Goal: Task Accomplishment & Management: Manage account settings

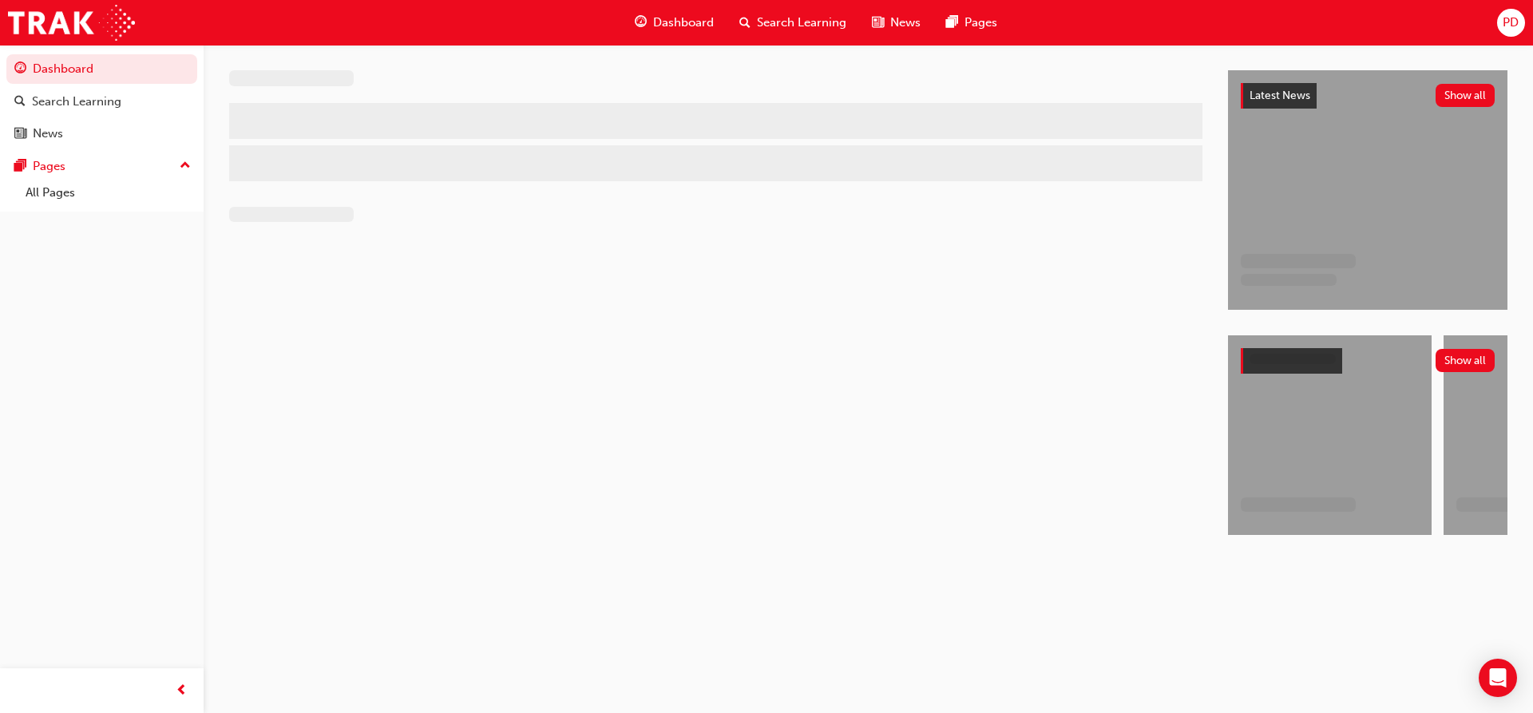
click at [1508, 20] on span "PD" at bounding box center [1510, 23] width 16 height 18
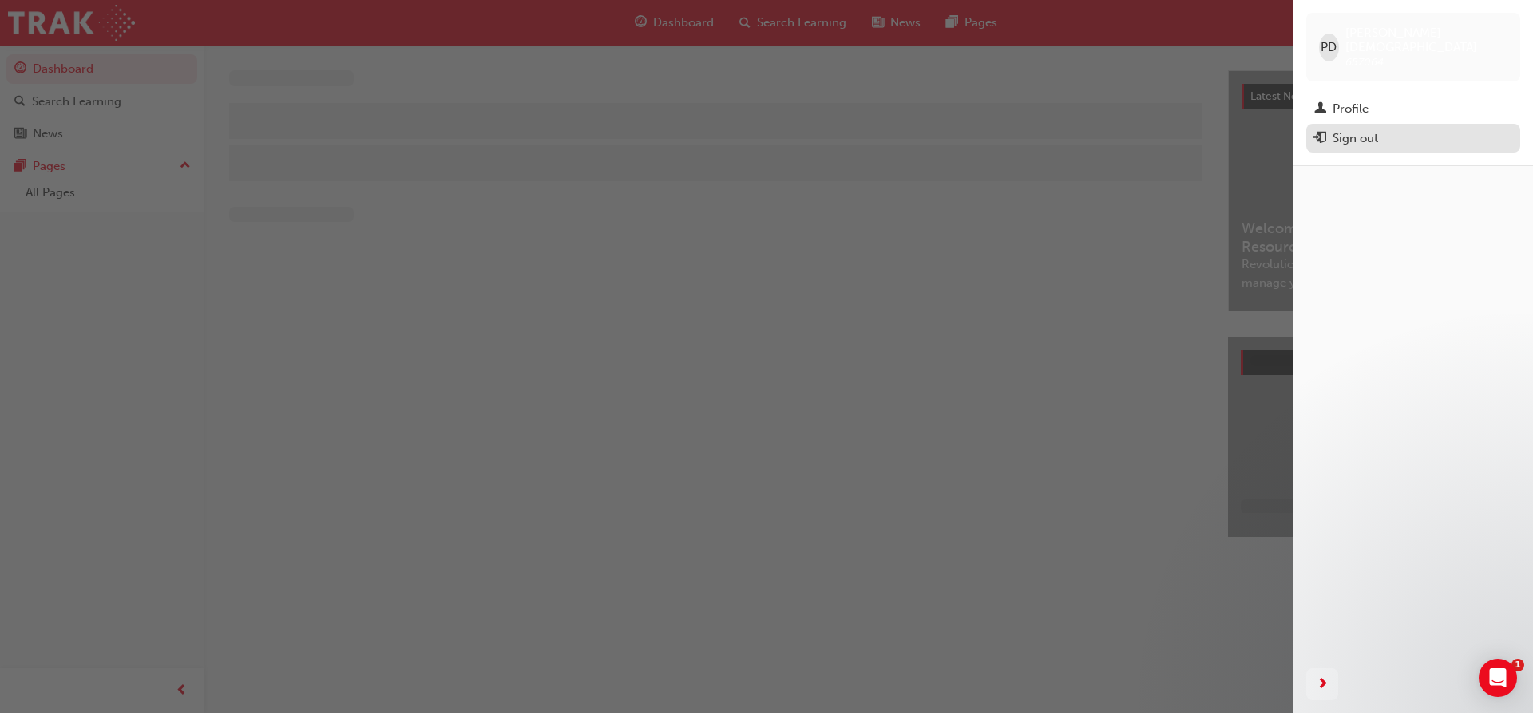
click at [1365, 129] on div "Sign out" at bounding box center [1354, 138] width 45 height 18
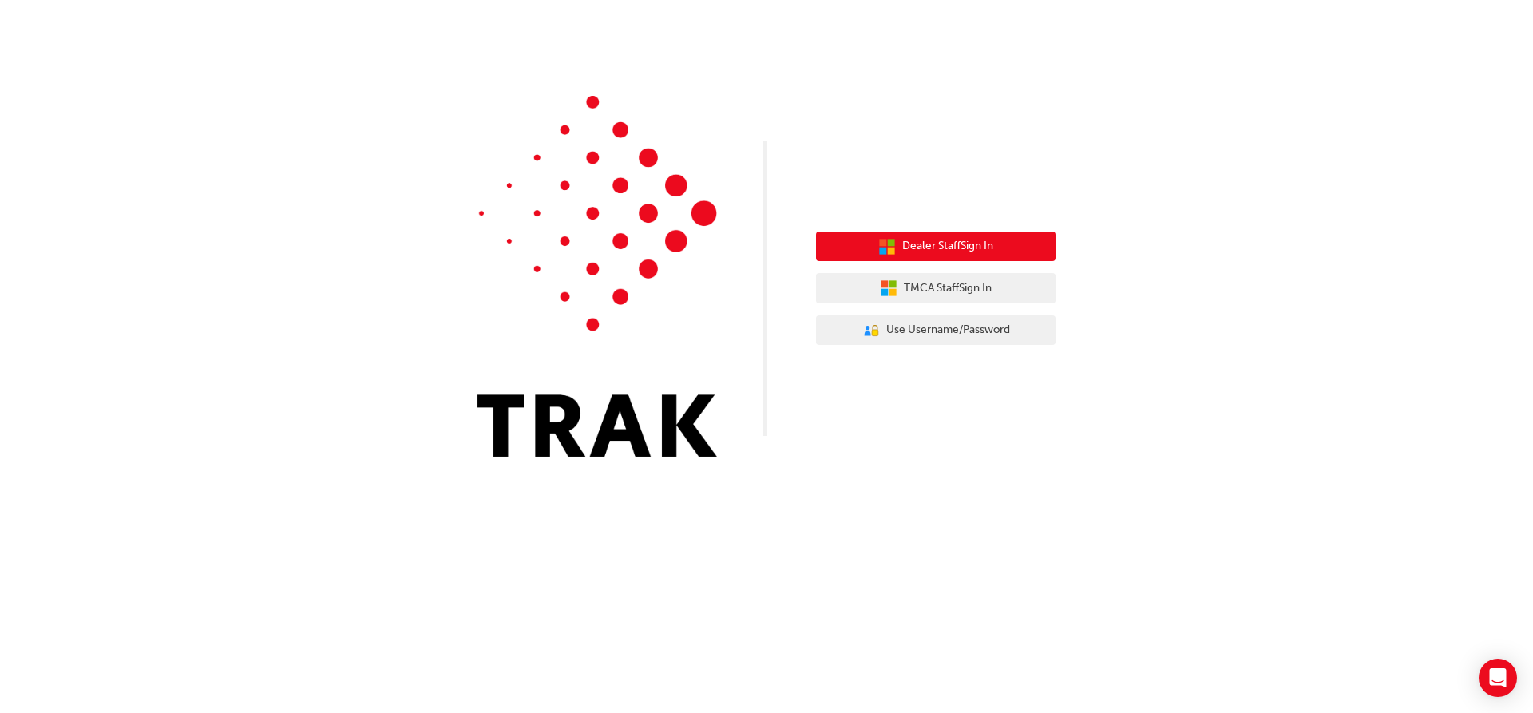
click at [988, 239] on span "Dealer Staff Sign In" at bounding box center [947, 246] width 91 height 18
